Goal: Task Accomplishment & Management: Complete application form

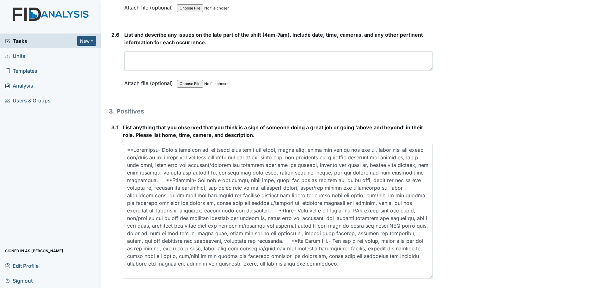
scroll to position [1740, 0]
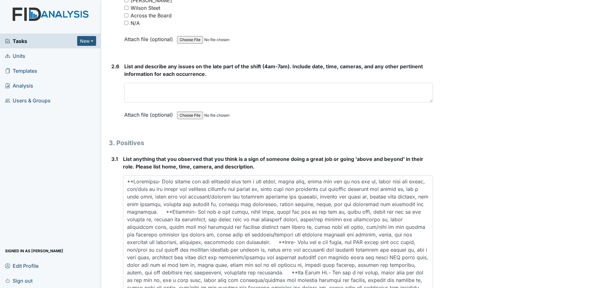
click at [126, 23] on input "N/A" at bounding box center [126, 23] width 4 height 4
checkbox input "true"
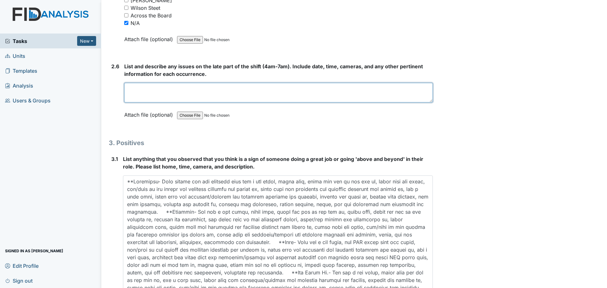
click at [254, 100] on textarea at bounding box center [278, 93] width 308 height 20
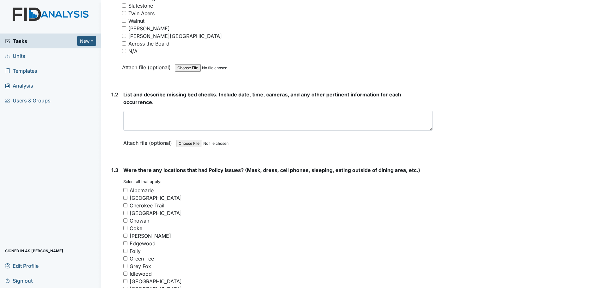
scroll to position [255, 0]
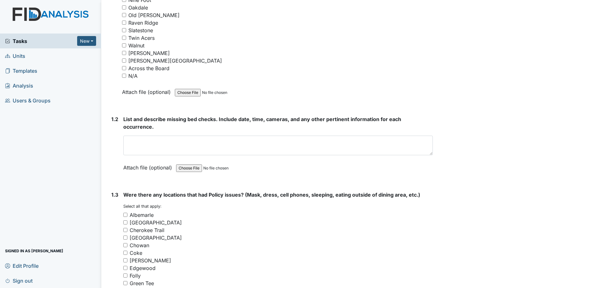
type textarea "Staff finished cleaning and assisted residents."
click at [122, 76] on input "N/A" at bounding box center [124, 76] width 4 height 4
checkbox input "true"
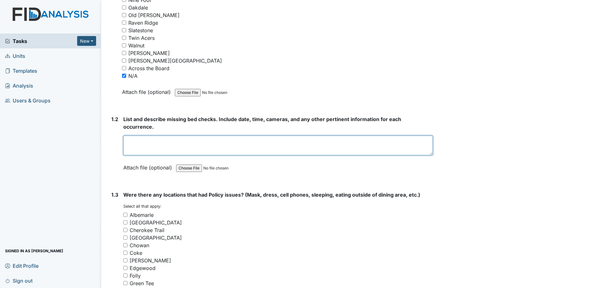
click at [258, 143] on textarea at bounding box center [277, 146] width 309 height 20
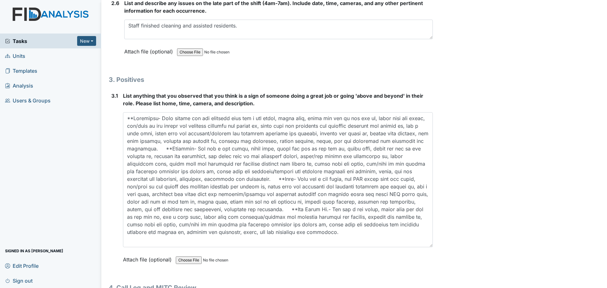
scroll to position [1835, 0]
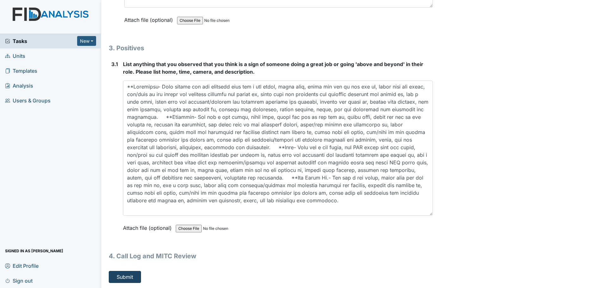
type textarea "Staff did their bed checks."
click at [121, 274] on button "Submit" at bounding box center [125, 277] width 32 height 12
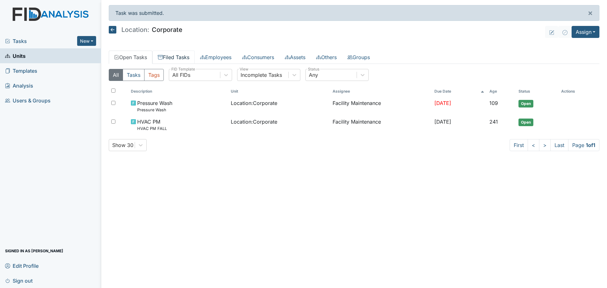
click at [179, 57] on link "Filed Tasks" at bounding box center [173, 57] width 42 height 13
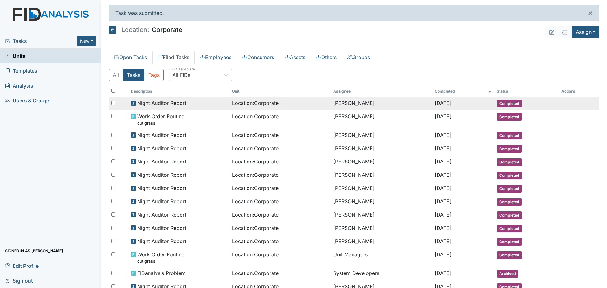
click at [164, 102] on span "Night Auditor Report" at bounding box center [161, 103] width 49 height 8
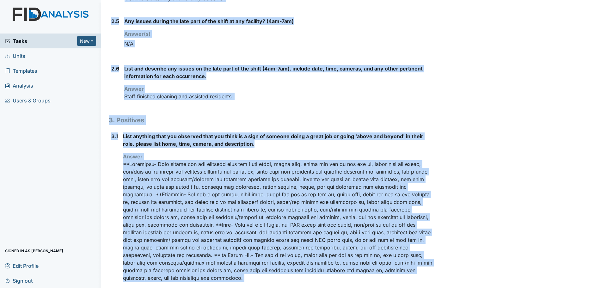
scroll to position [304, 0]
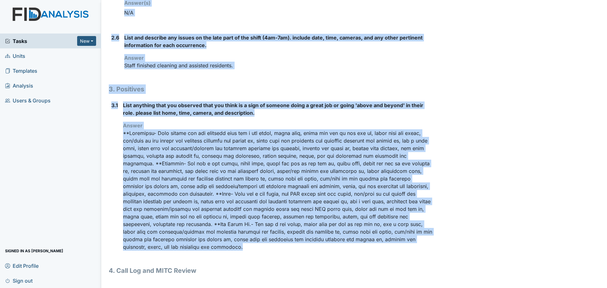
drag, startPoint x: 110, startPoint y: 33, endPoint x: 305, endPoint y: 253, distance: 294.5
copy div "Location: Corporate Assignee: [PERSON_NAME] Creator: [PERSON_NAME] Remediator: …"
